Goal: Task Accomplishment & Management: Use online tool/utility

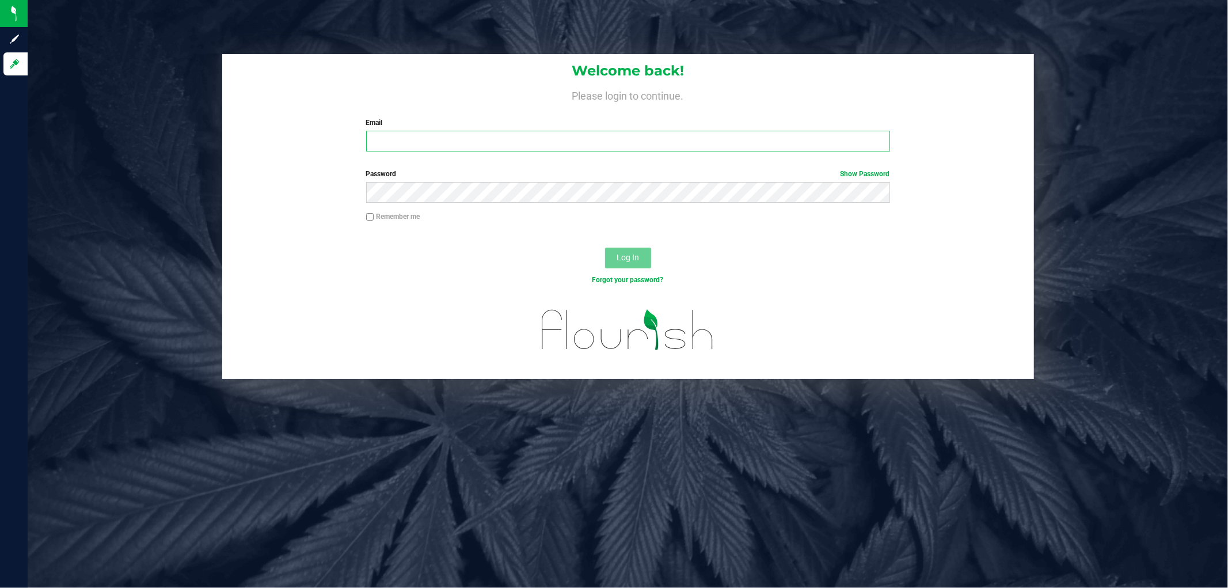
click at [429, 147] on input "Email" at bounding box center [628, 141] width 524 height 21
type input "[EMAIL_ADDRESS][DOMAIN_NAME]"
click at [605, 248] on button "Log In" at bounding box center [628, 258] width 46 height 21
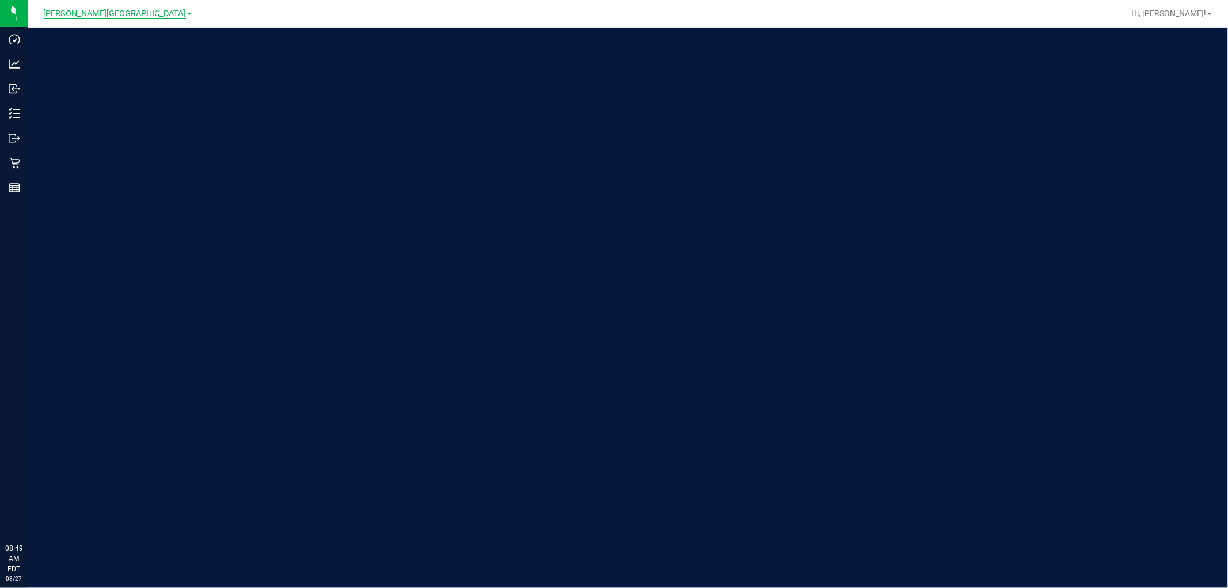
drag, startPoint x: 111, startPoint y: 6, endPoint x: 111, endPoint y: 13, distance: 6.9
click at [111, 7] on div "[PERSON_NAME][GEOGRAPHIC_DATA]" at bounding box center [118, 13] width 148 height 14
click at [110, 14] on span "[PERSON_NAME][GEOGRAPHIC_DATA]" at bounding box center [115, 14] width 142 height 10
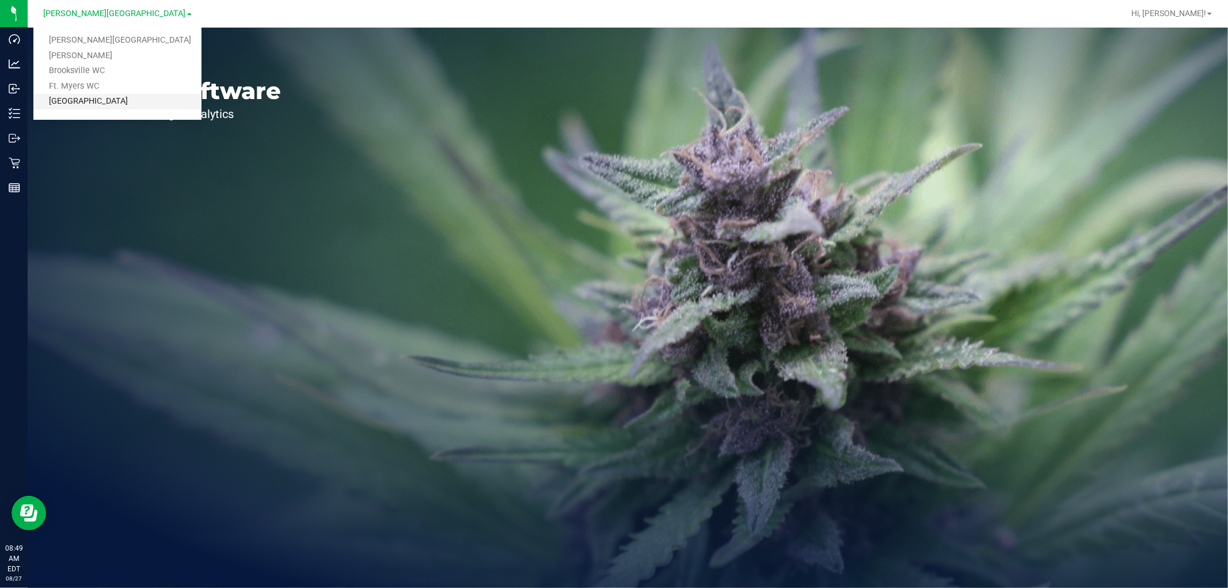
click at [89, 99] on link "[GEOGRAPHIC_DATA]" at bounding box center [117, 102] width 168 height 16
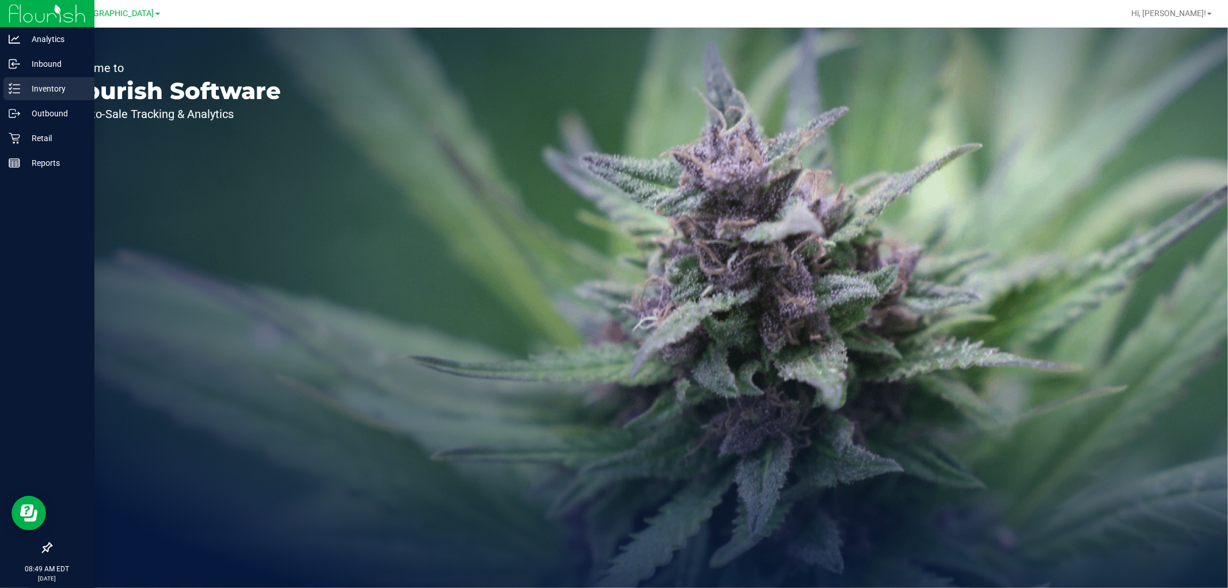
click at [24, 85] on p "Inventory" at bounding box center [54, 89] width 69 height 14
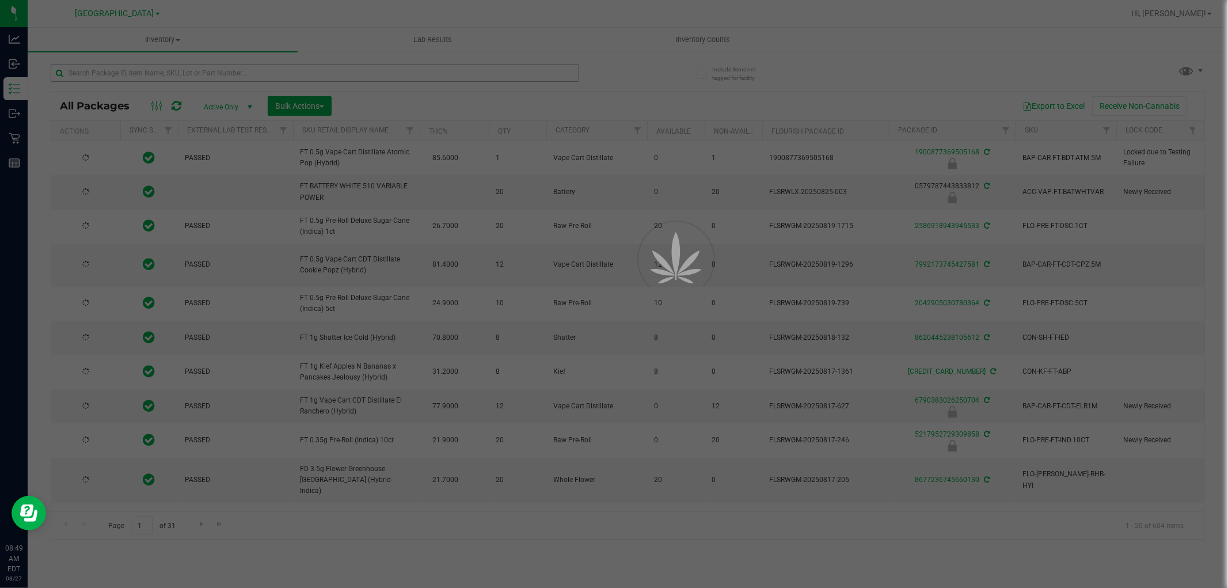
click at [157, 75] on div at bounding box center [614, 294] width 1228 height 588
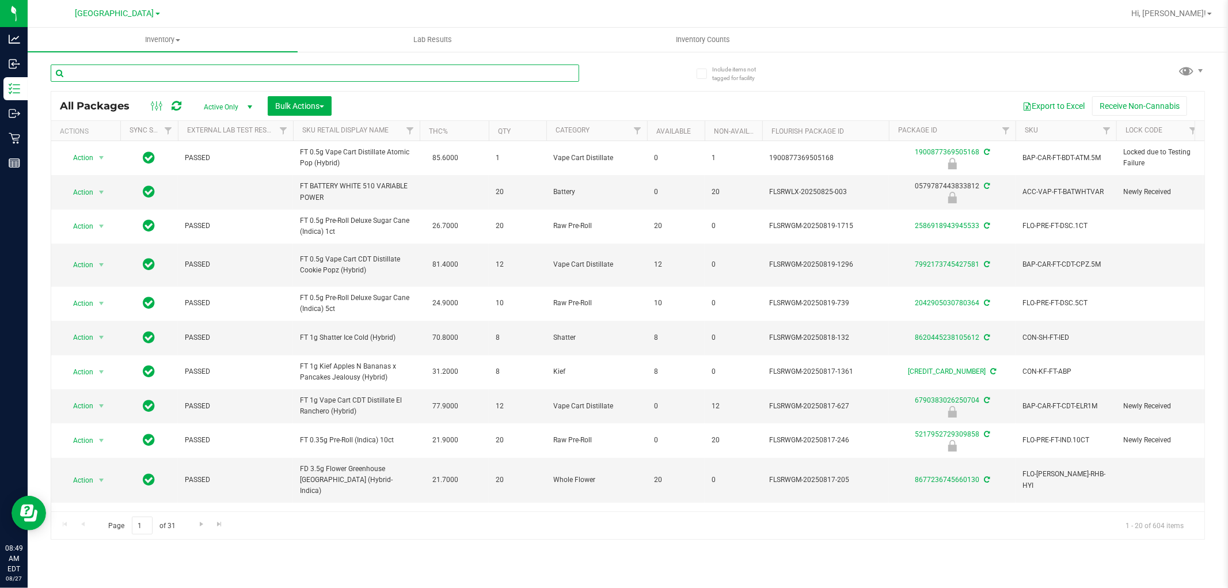
click at [157, 75] on input "text" at bounding box center [315, 72] width 529 height 17
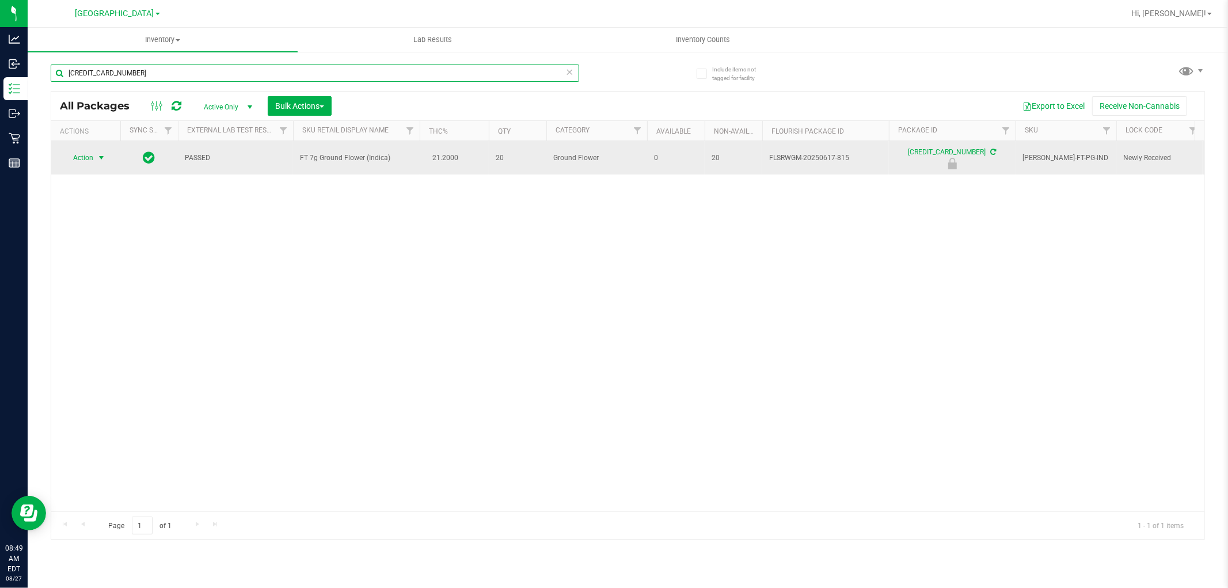
type input "[CREDIT_CARD_NUMBER]"
click at [91, 162] on span "Action" at bounding box center [78, 158] width 31 height 16
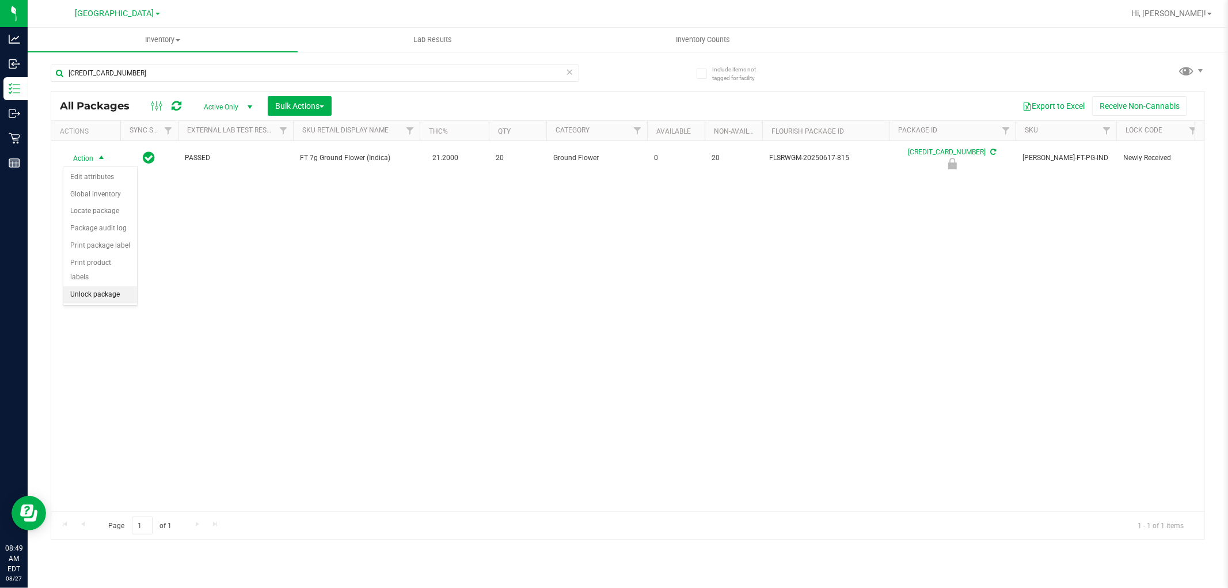
click at [104, 290] on li "Unlock package" at bounding box center [100, 294] width 74 height 17
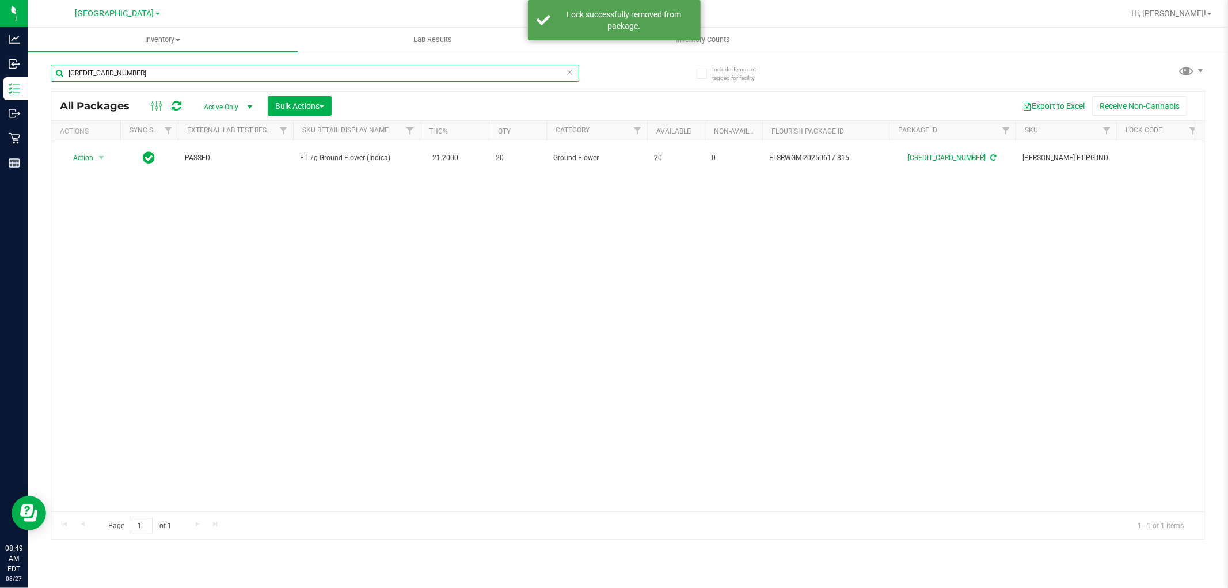
click at [168, 72] on input "[CREDIT_CARD_NUMBER]" at bounding box center [315, 72] width 529 height 17
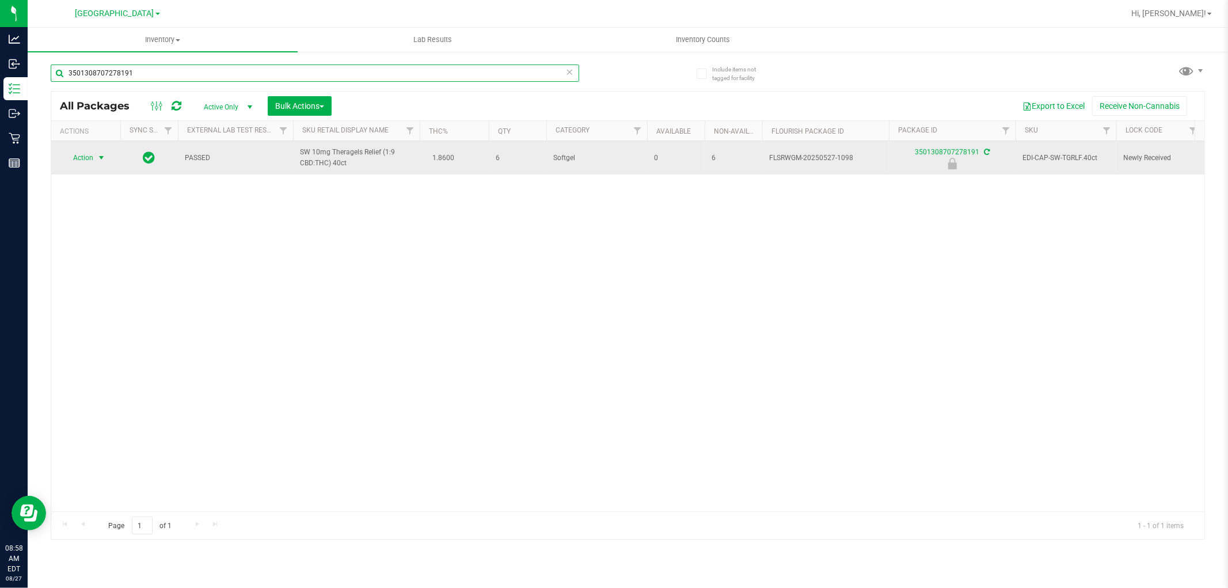
type input "3501308707278191"
click at [104, 159] on span "select" at bounding box center [101, 157] width 9 height 9
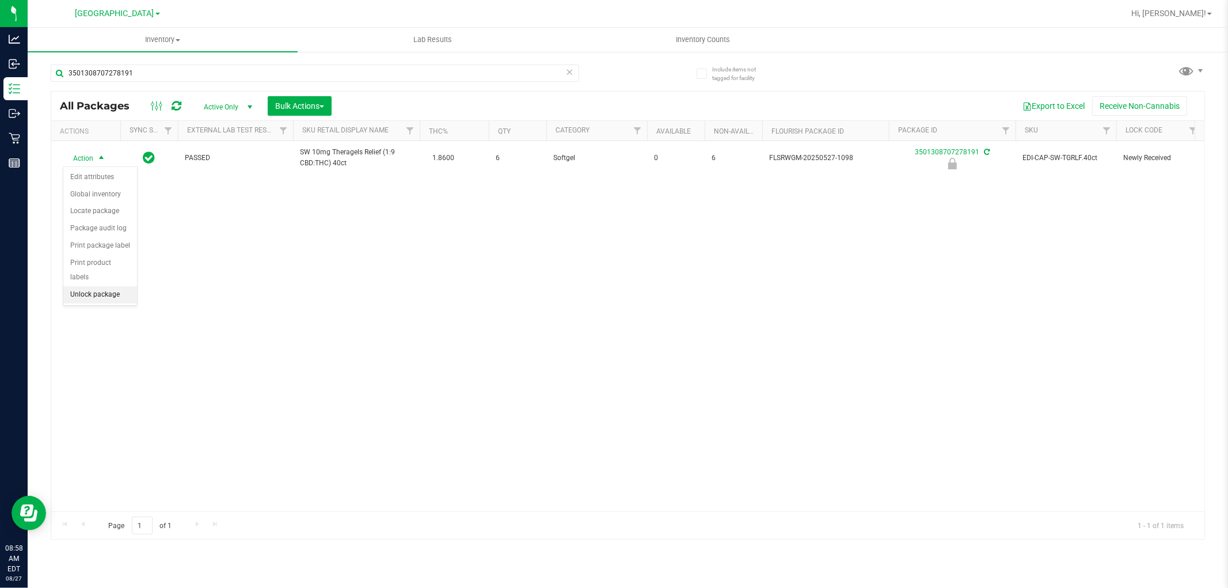
click at [98, 297] on li "Unlock package" at bounding box center [100, 294] width 74 height 17
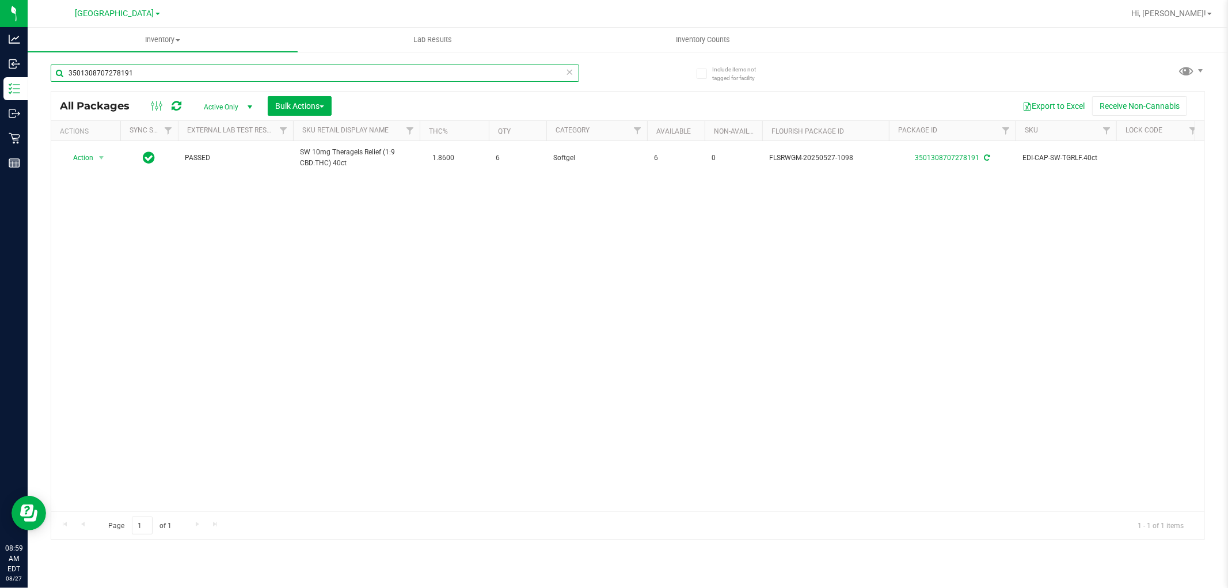
click at [169, 71] on input "3501308707278191" at bounding box center [315, 72] width 529 height 17
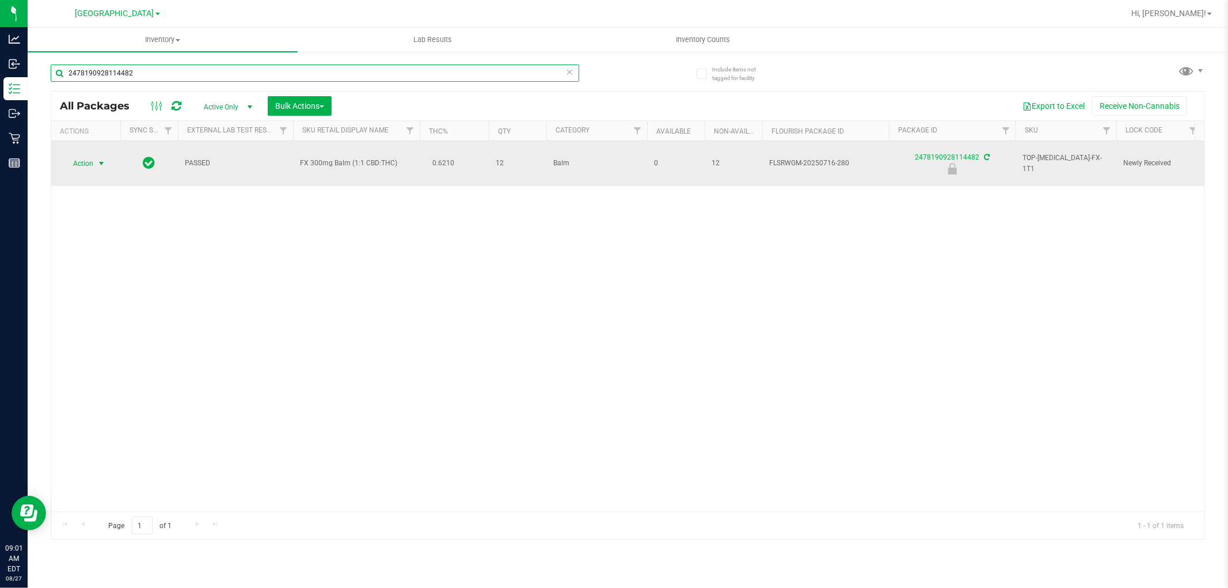
type input "2478190928114482"
click at [105, 159] on span "select" at bounding box center [101, 163] width 9 height 9
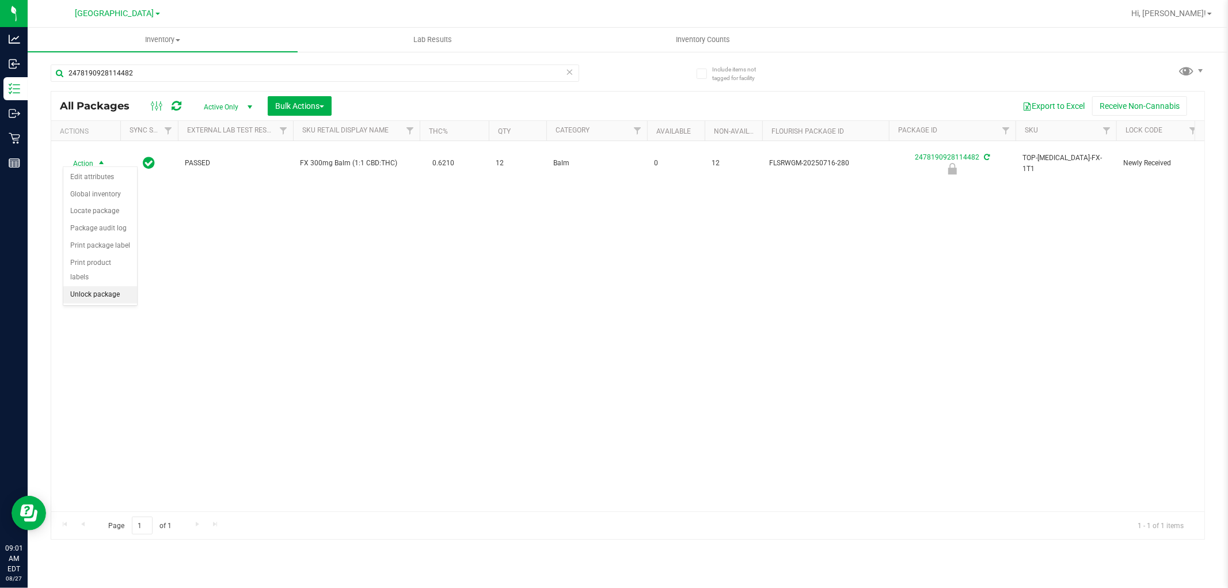
click at [105, 294] on li "Unlock package" at bounding box center [100, 294] width 74 height 17
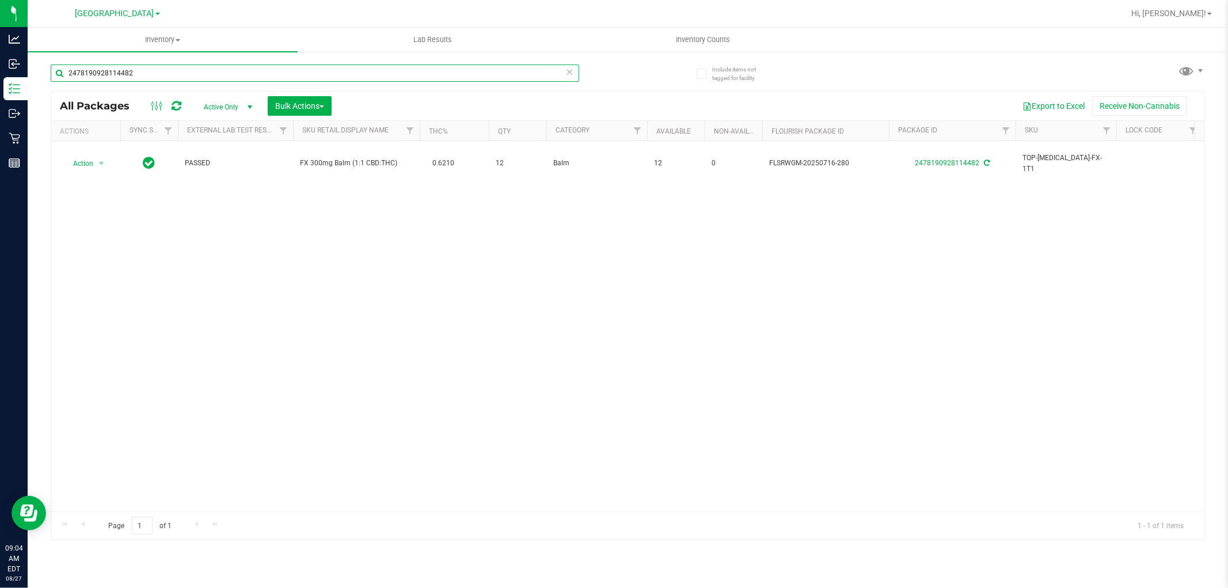
drag, startPoint x: 150, startPoint y: 71, endPoint x: 62, endPoint y: 97, distance: 91.1
click at [62, 95] on div "2478190928114482 All Packages Active Only Active Only Lab Samples Locked All Ex…" at bounding box center [628, 297] width 1154 height 486
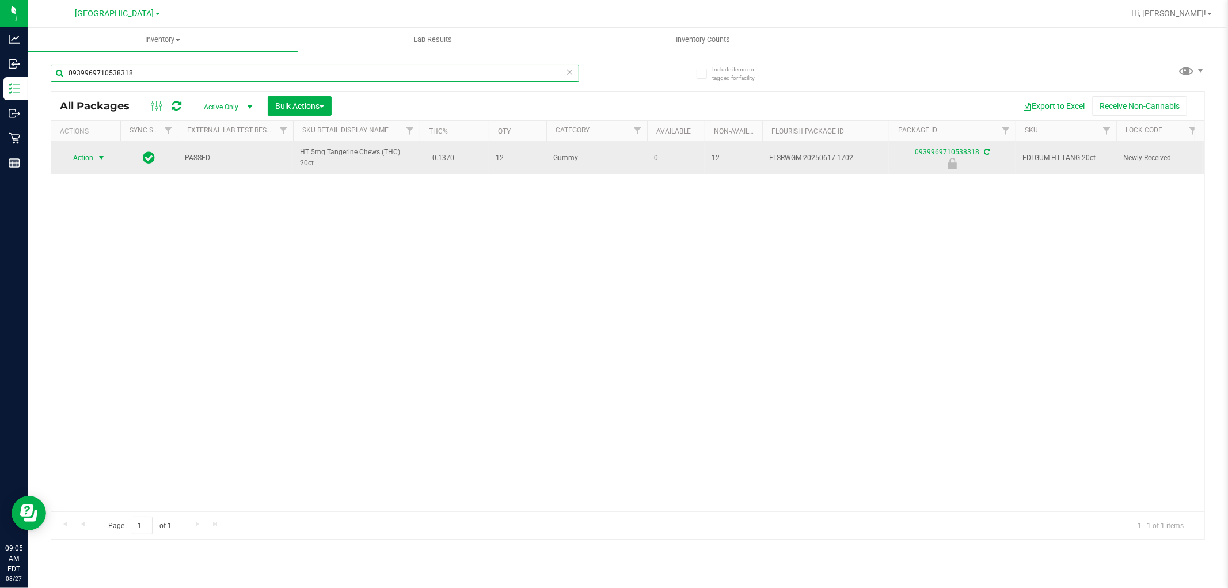
type input "0939969710538318"
click at [105, 154] on span "select" at bounding box center [101, 157] width 9 height 9
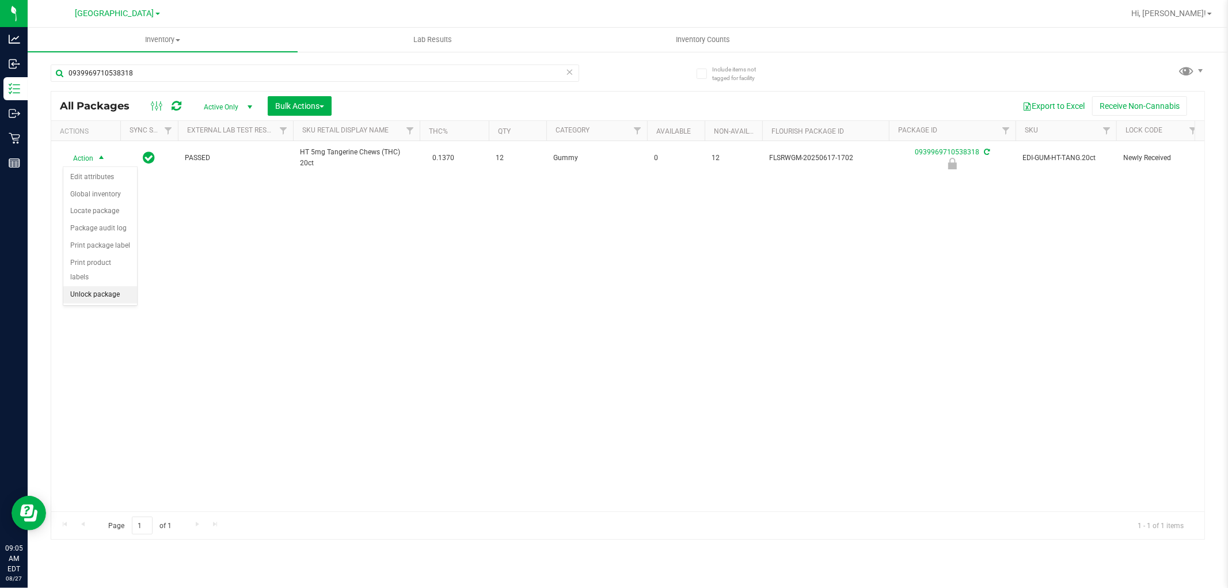
click at [114, 289] on li "Unlock package" at bounding box center [100, 294] width 74 height 17
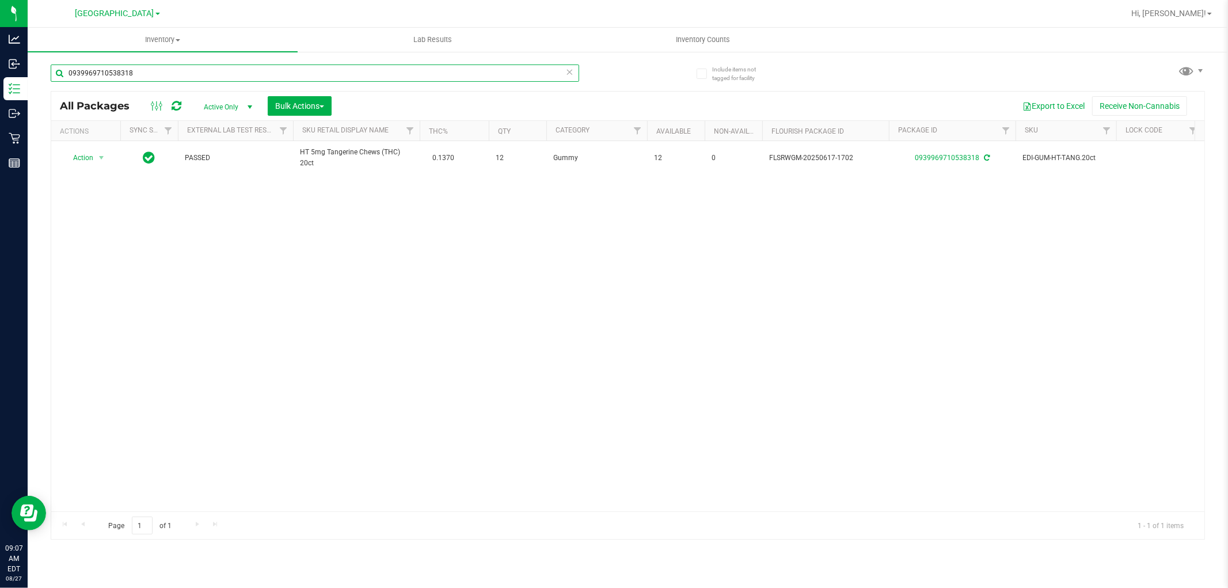
click at [225, 68] on input "0939969710538318" at bounding box center [315, 72] width 529 height 17
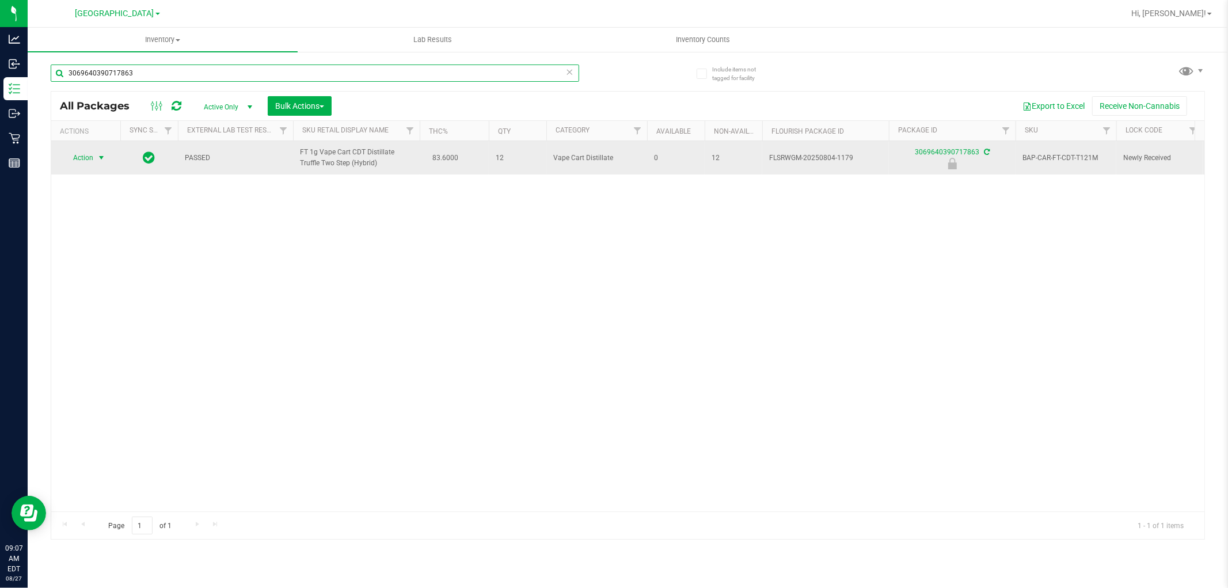
type input "3069640390717863"
click at [100, 158] on span "select" at bounding box center [101, 157] width 9 height 9
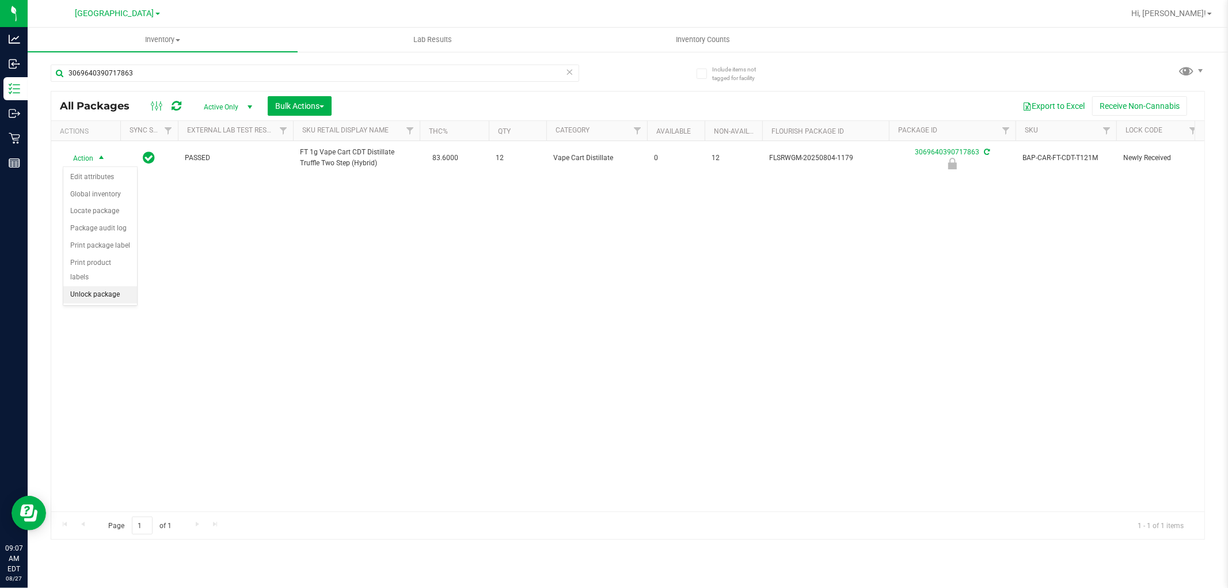
click at [96, 294] on li "Unlock package" at bounding box center [100, 294] width 74 height 17
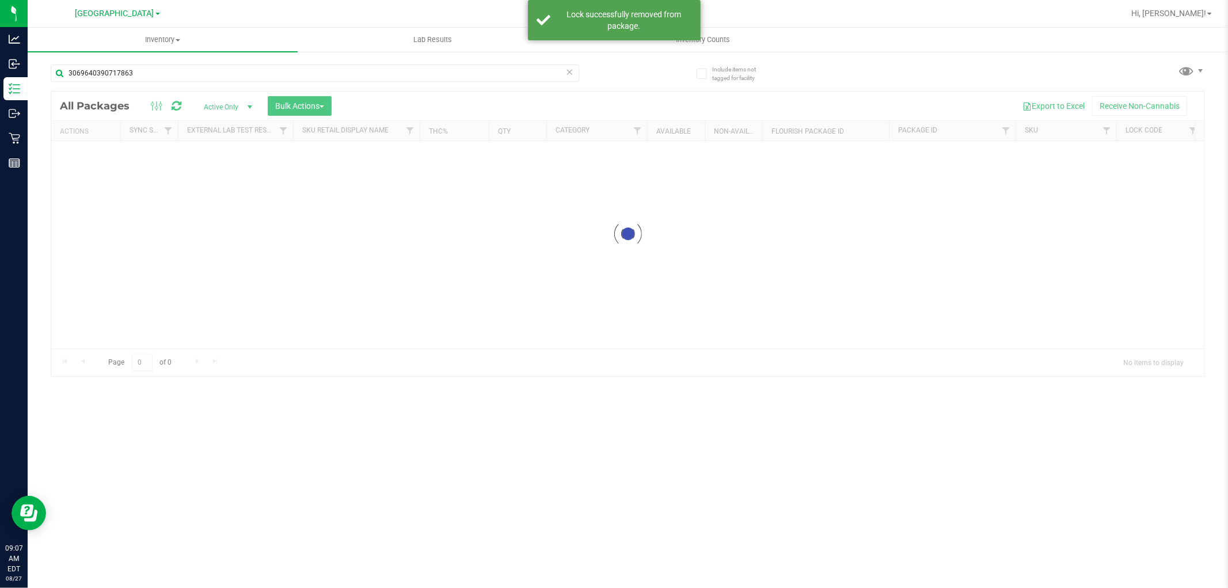
click at [227, 83] on div "3069640390717863" at bounding box center [315, 77] width 529 height 26
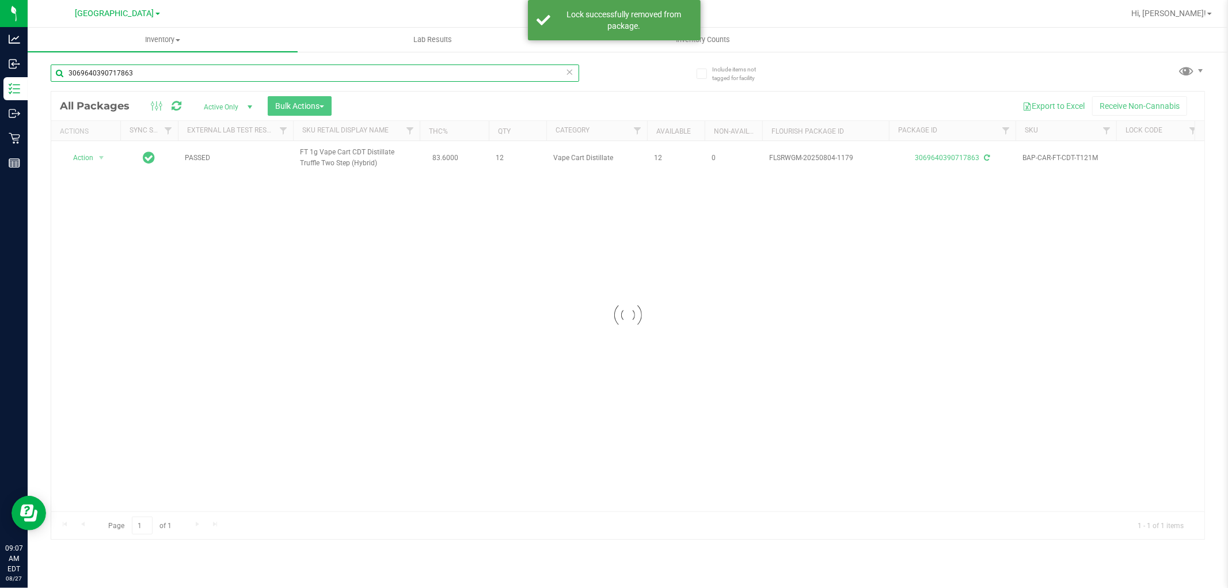
click at [229, 77] on input "3069640390717863" at bounding box center [315, 72] width 529 height 17
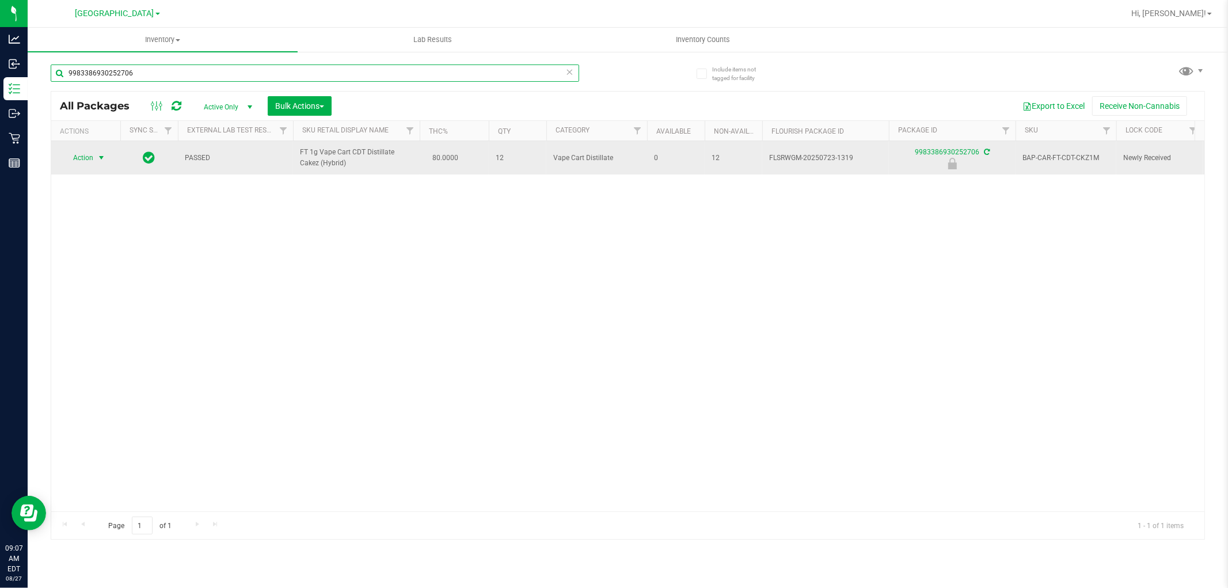
type input "9983386930252706"
click at [98, 159] on span "select" at bounding box center [101, 157] width 9 height 9
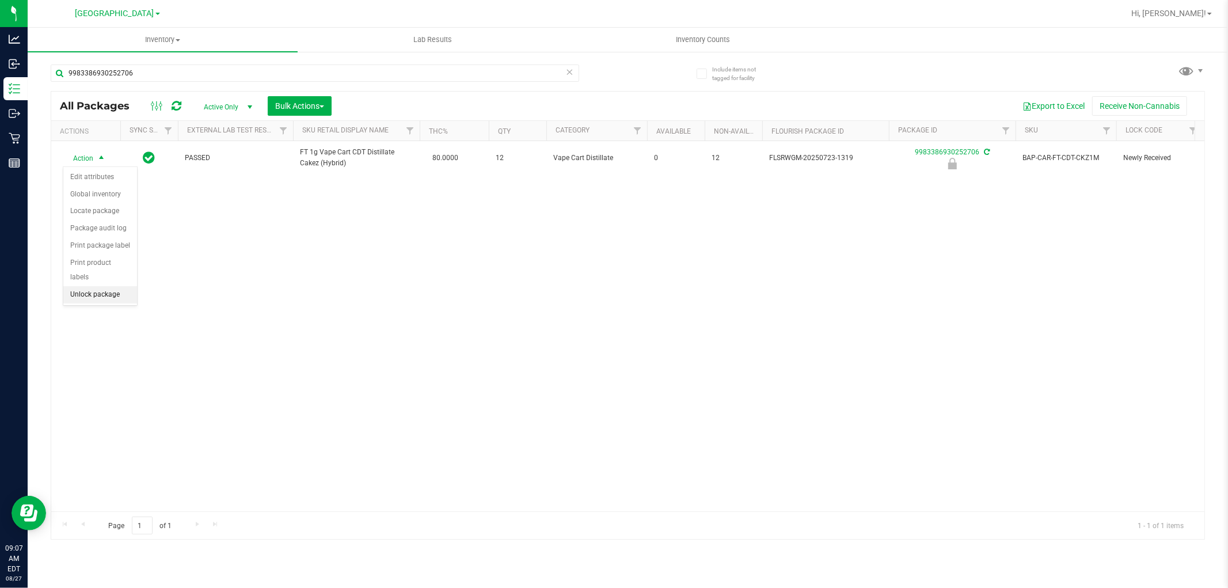
click at [111, 298] on li "Unlock package" at bounding box center [100, 294] width 74 height 17
